Goal: Transaction & Acquisition: Purchase product/service

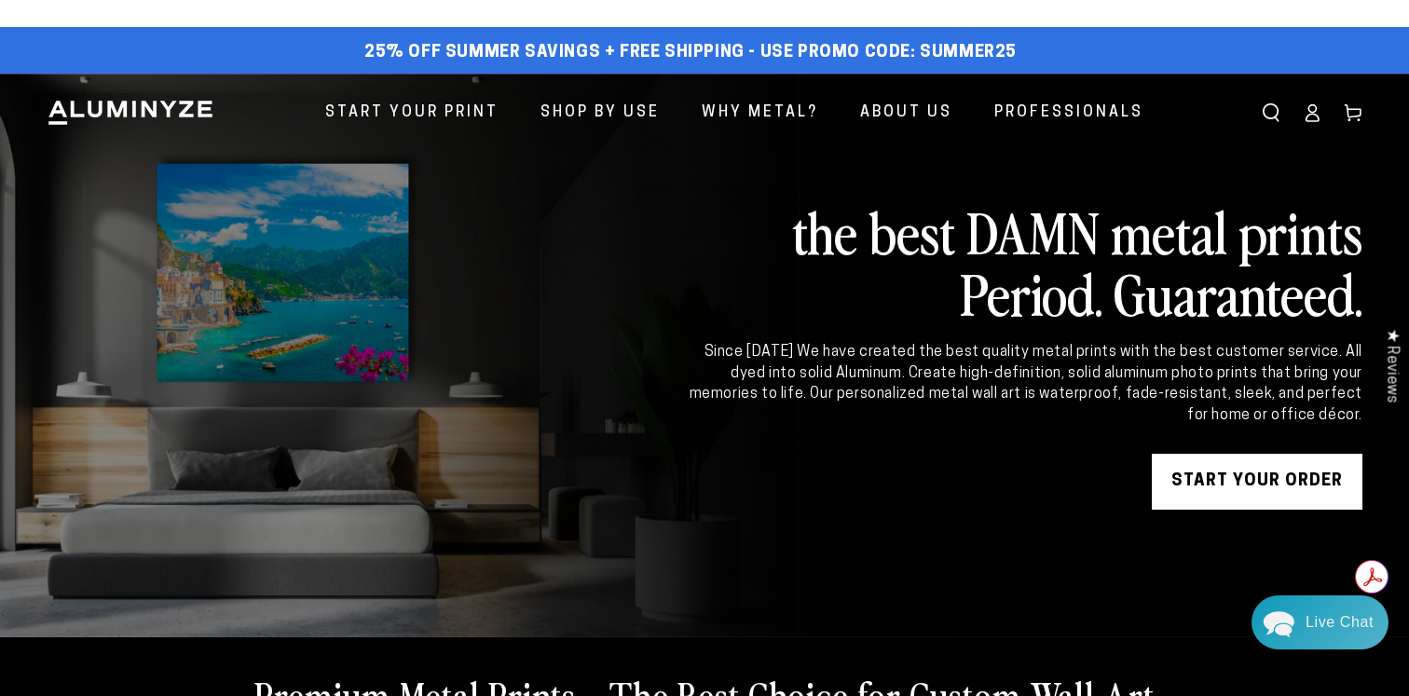
click at [1232, 472] on link "START YOUR Order" at bounding box center [1257, 482] width 211 height 56
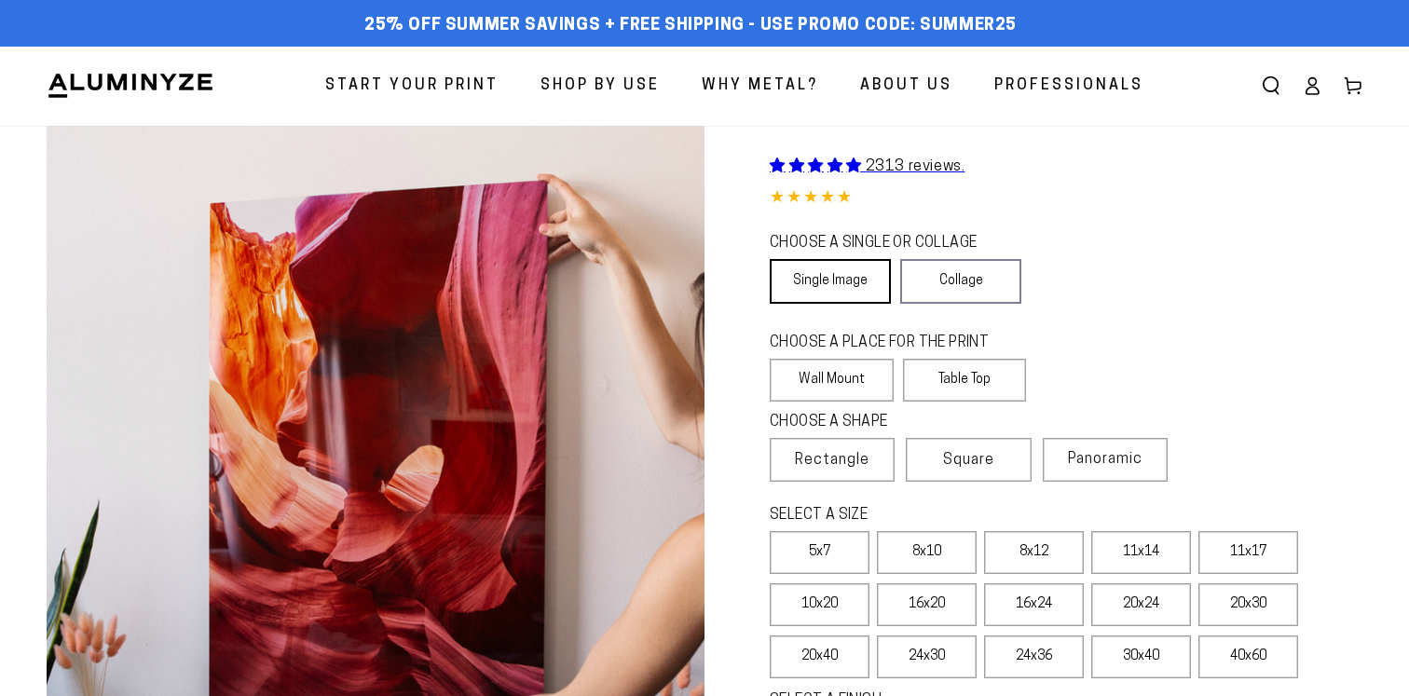
click at [834, 285] on link "Single Image" at bounding box center [830, 281] width 121 height 45
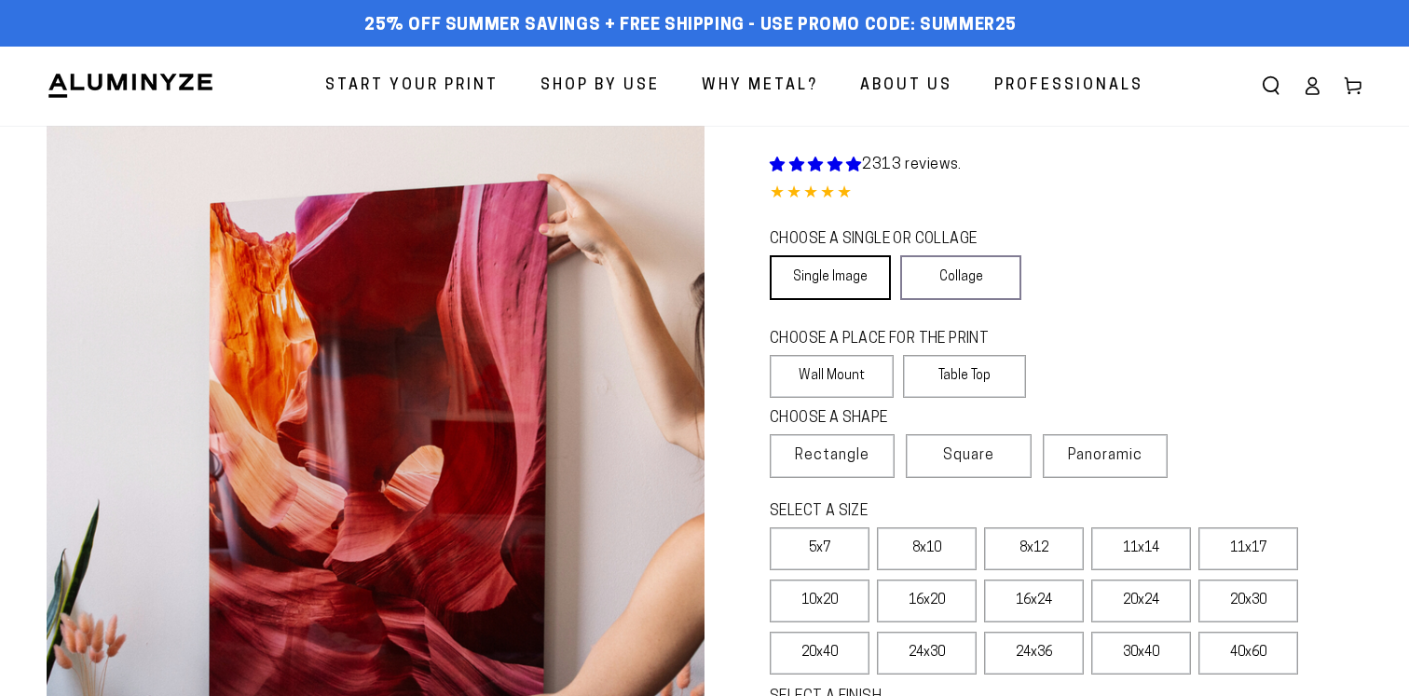
select select "**********"
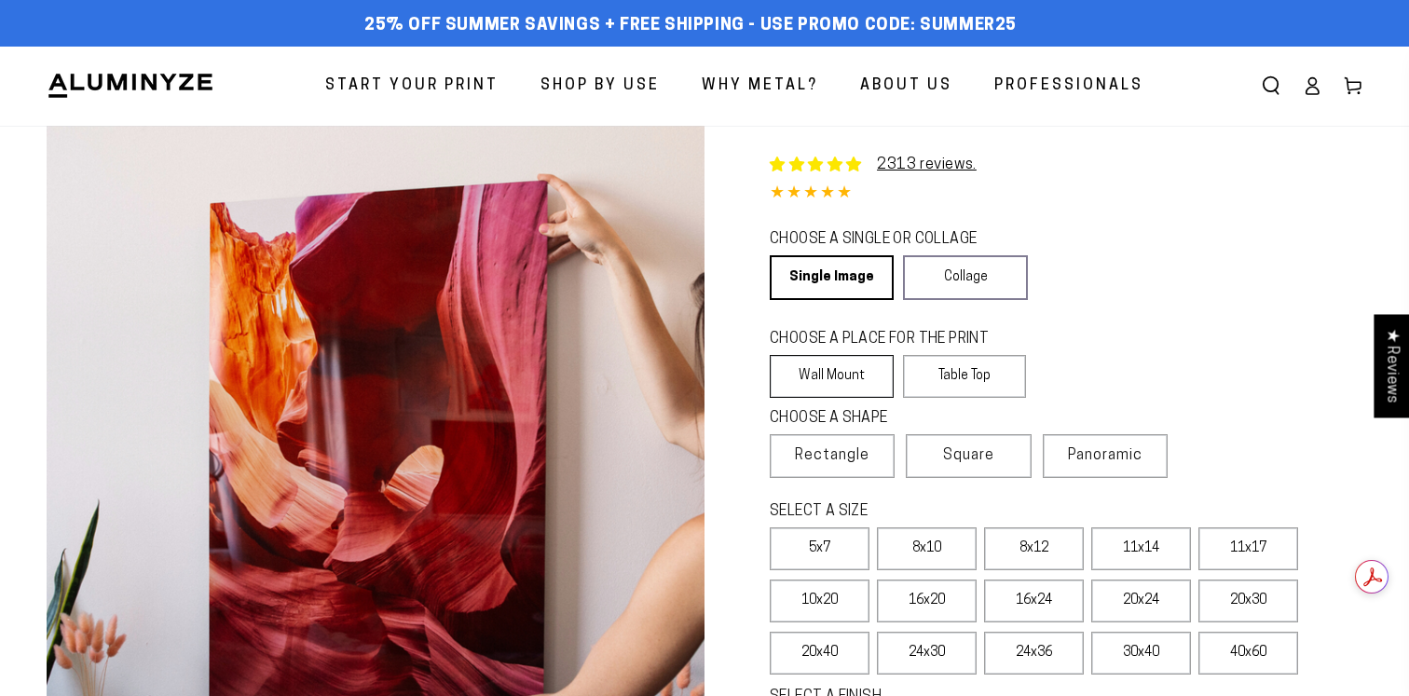
click at [846, 383] on label "Wall Mount" at bounding box center [832, 376] width 124 height 43
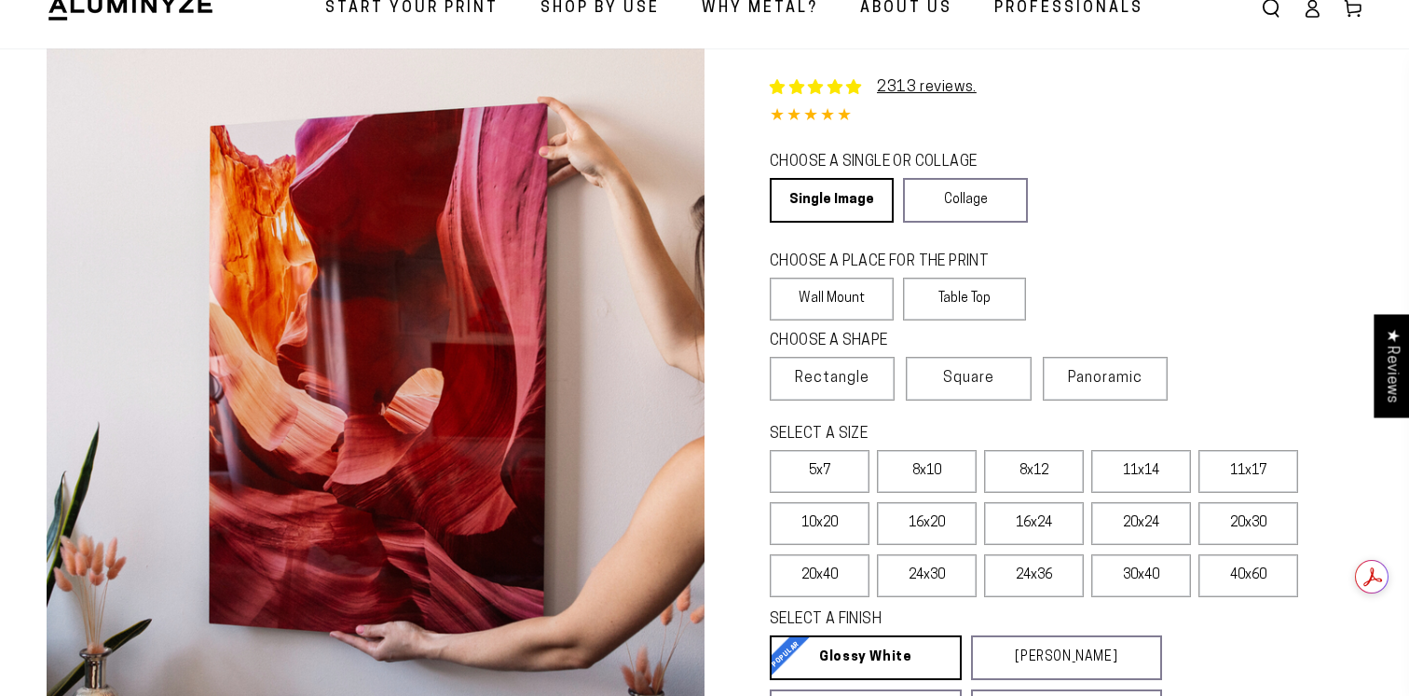
scroll to position [115, 0]
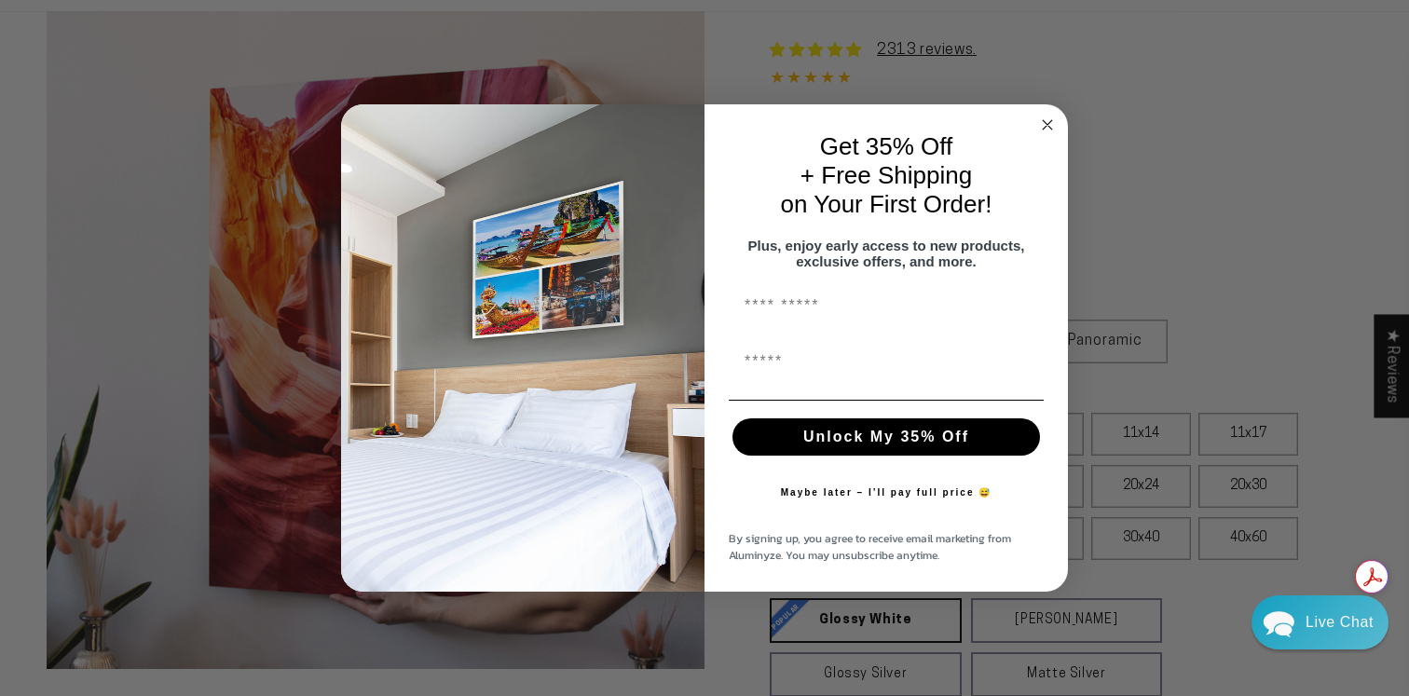
click at [1047, 121] on circle "Close dialog" at bounding box center [1048, 124] width 21 height 21
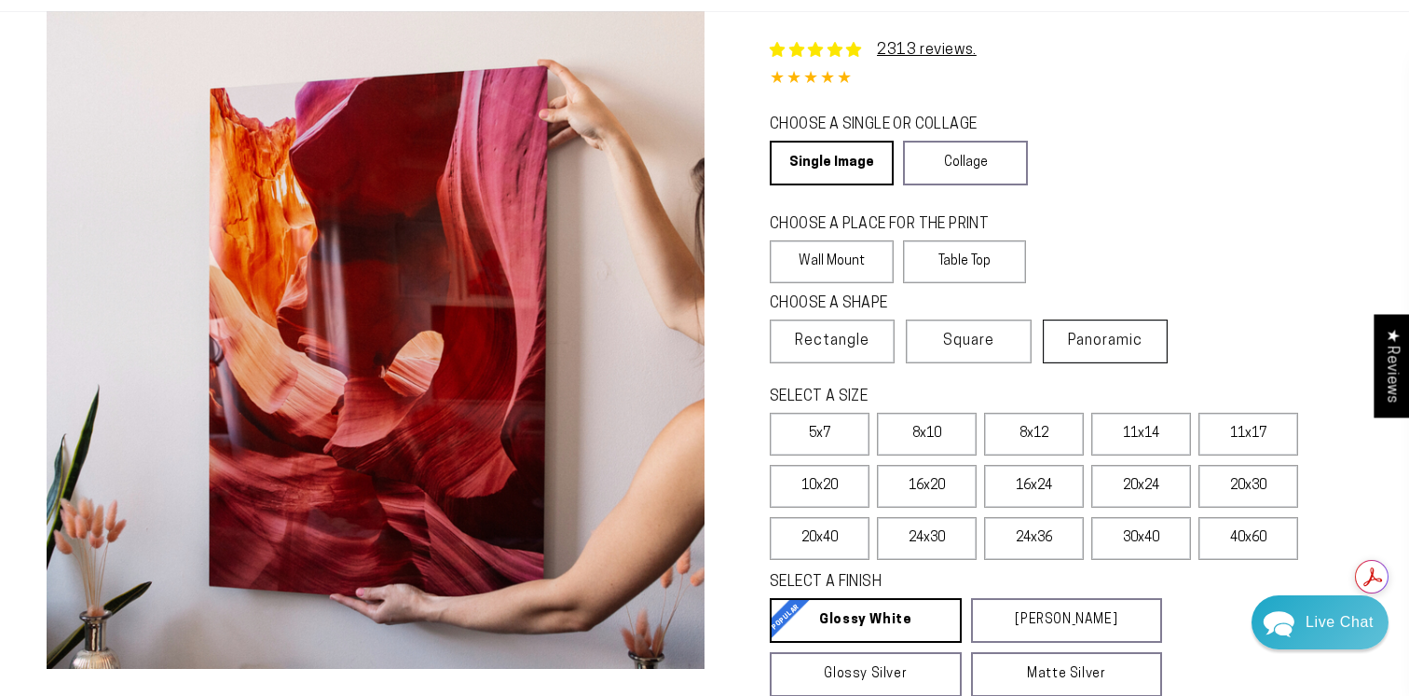
click at [1102, 327] on label "Panoramic" at bounding box center [1105, 342] width 125 height 44
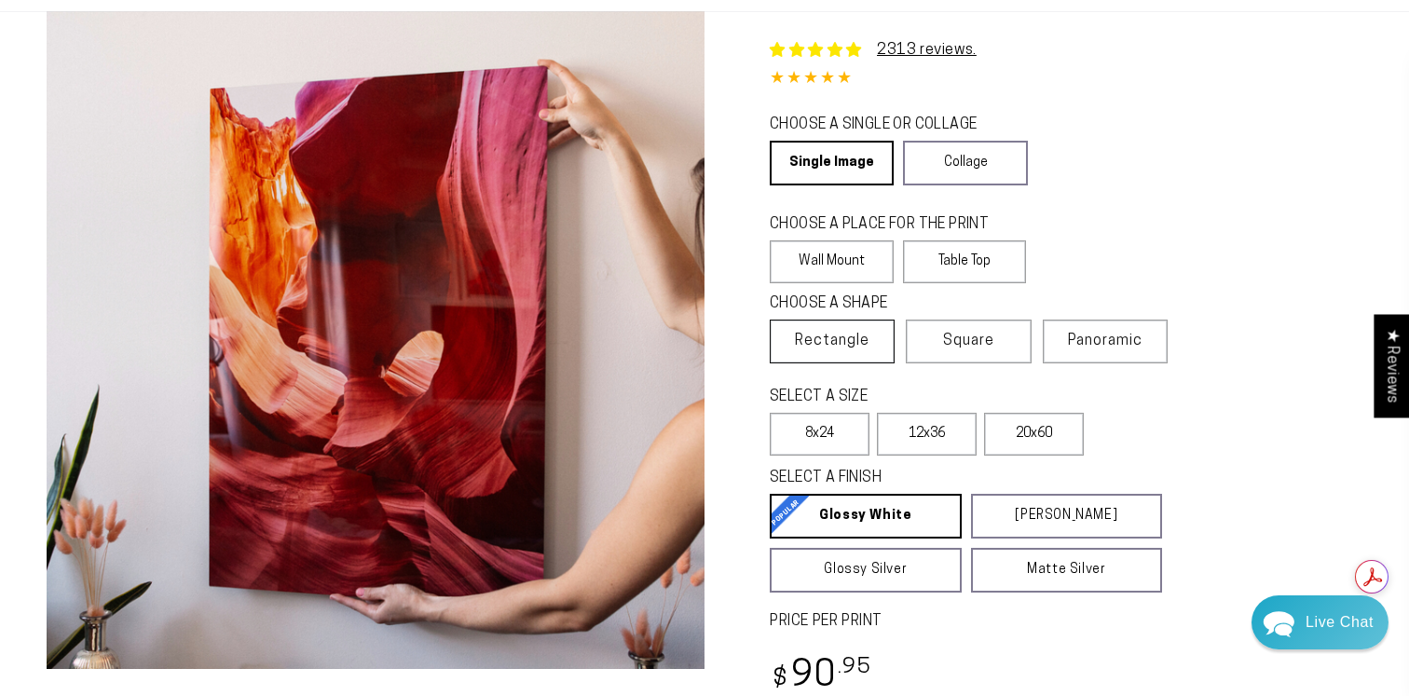
click at [823, 351] on span "Rectangle" at bounding box center [832, 341] width 75 height 22
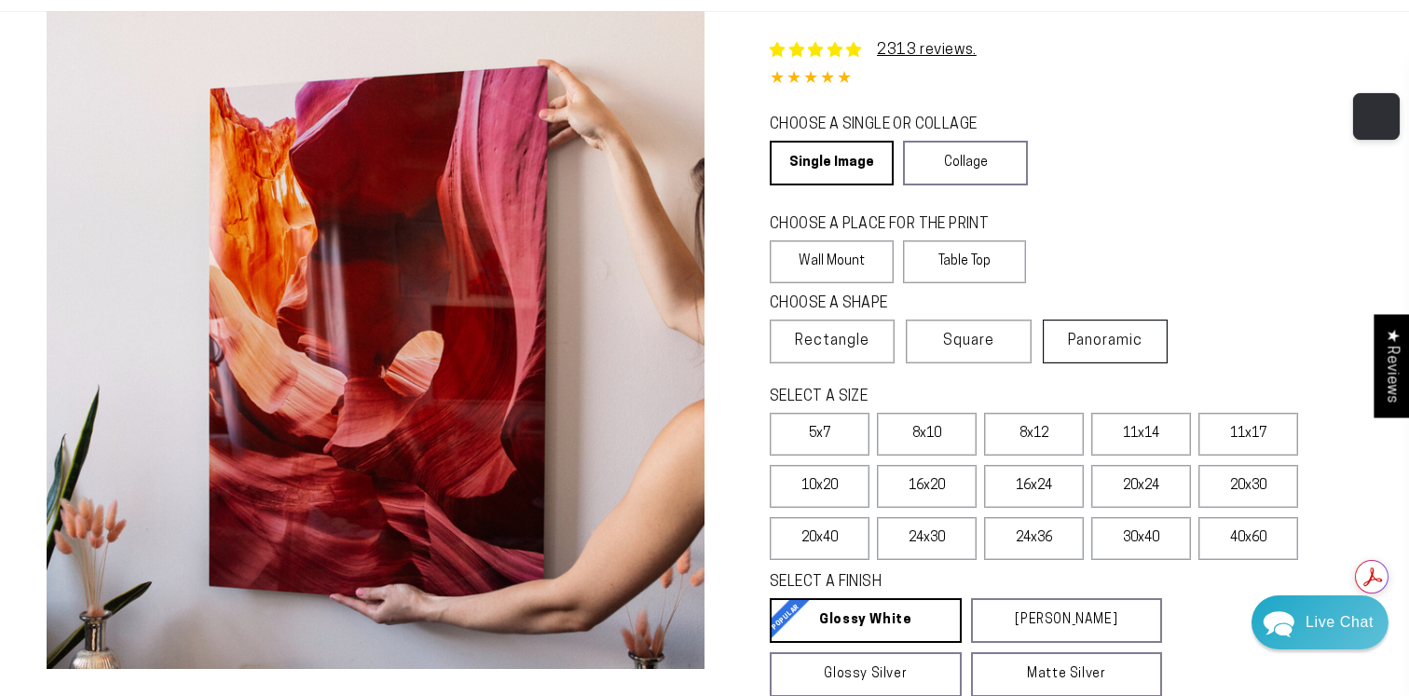
click at [1094, 349] on span "Panoramic" at bounding box center [1105, 341] width 75 height 15
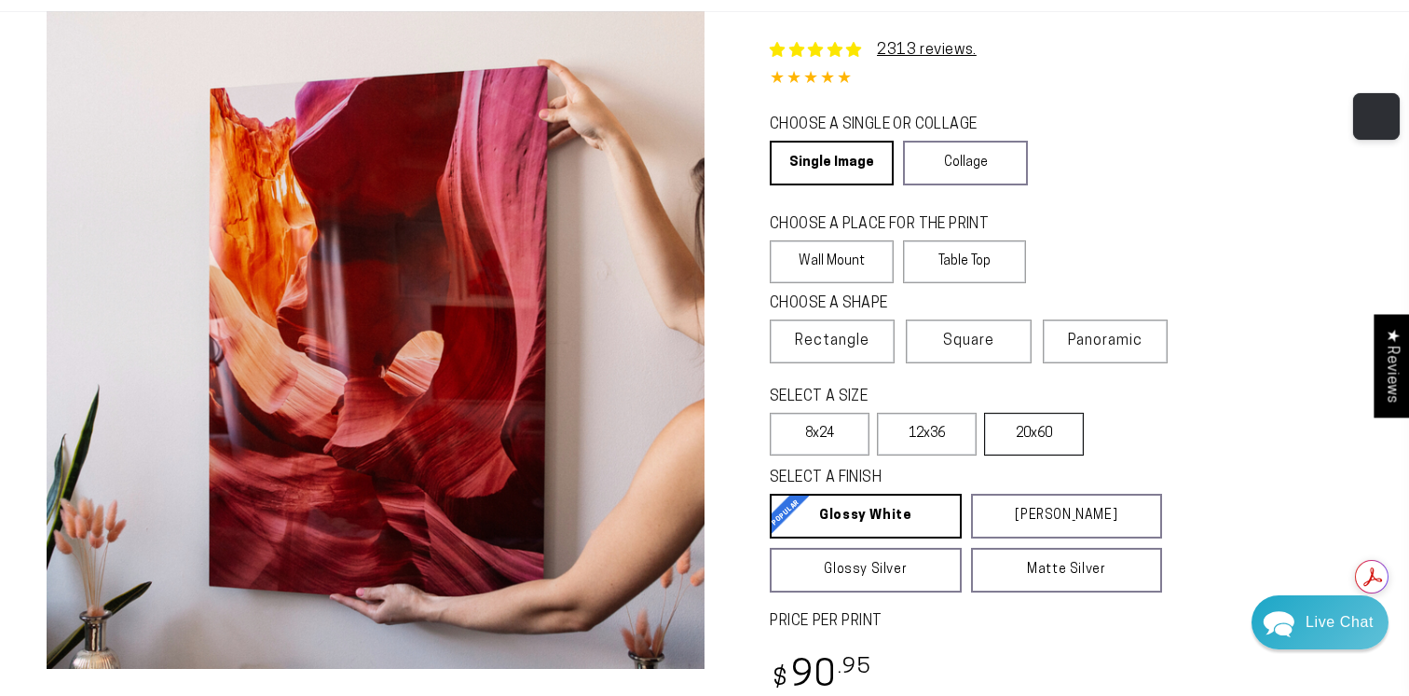
click at [1029, 442] on label "20x60" at bounding box center [1034, 434] width 100 height 43
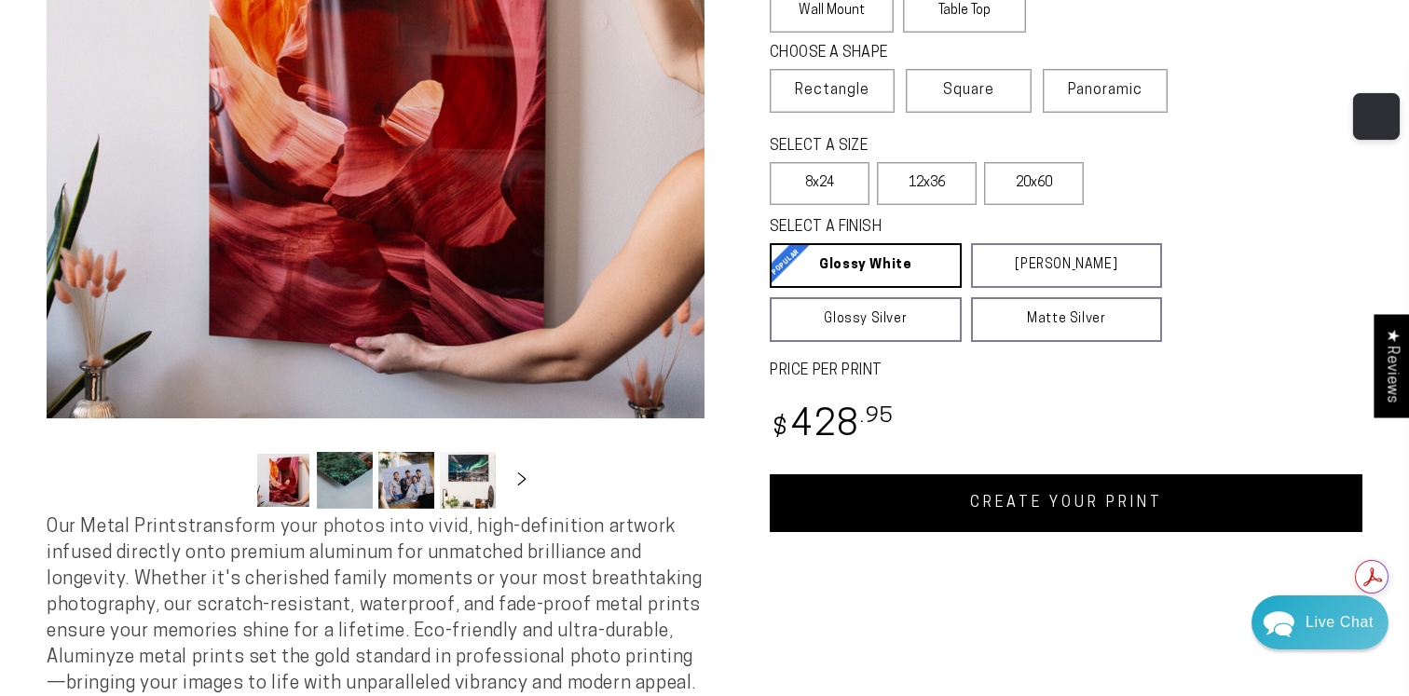
scroll to position [406, 0]
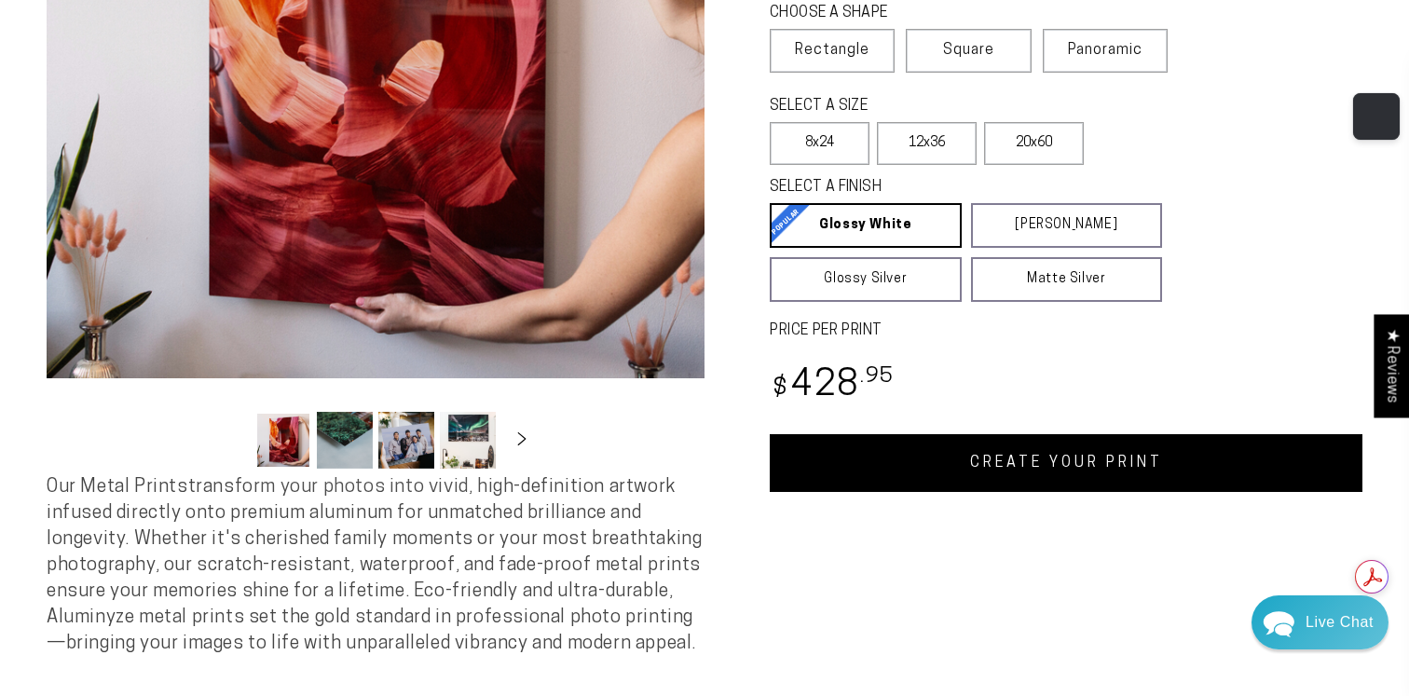
click at [1039, 469] on link "CREATE YOUR PRINT" at bounding box center [1066, 463] width 593 height 58
